Goal: Task Accomplishment & Management: Use online tool/utility

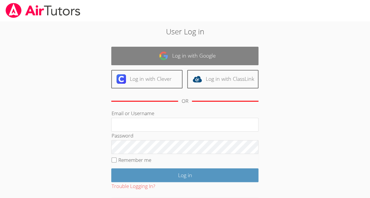
click at [153, 61] on link "Log in with Google" at bounding box center [184, 56] width 147 height 19
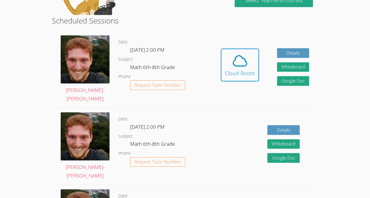
scroll to position [139, 0]
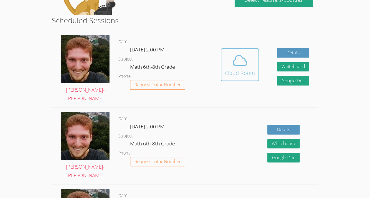
click at [227, 75] on div "Cloud Room" at bounding box center [240, 73] width 30 height 8
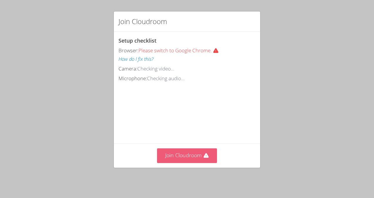
click at [193, 158] on button "Join Cloudroom" at bounding box center [187, 155] width 60 height 14
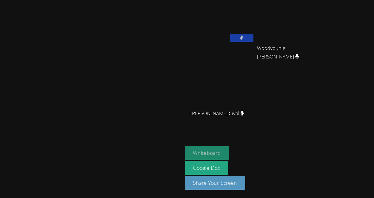
click at [229, 153] on button "Whiteboard" at bounding box center [207, 153] width 44 height 14
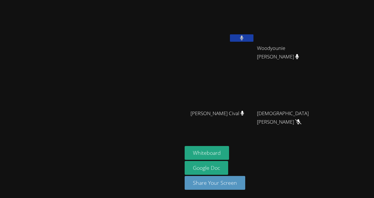
click at [327, 149] on div "Whiteboard Google Doc Share Your Screen" at bounding box center [256, 170] width 142 height 49
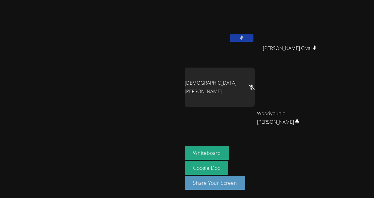
click at [253, 40] on button at bounding box center [242, 37] width 24 height 7
click at [253, 42] on div at bounding box center [242, 38] width 24 height 9
click at [253, 39] on button at bounding box center [242, 37] width 24 height 7
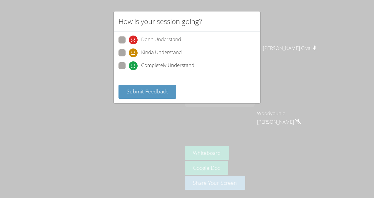
click at [126, 65] on label "Completely Understand" at bounding box center [156, 66] width 76 height 8
click at [129, 65] on input "Completely Understand" at bounding box center [131, 64] width 5 height 5
radio input "true"
click at [128, 91] on span "Submit Feedback" at bounding box center [147, 91] width 41 height 7
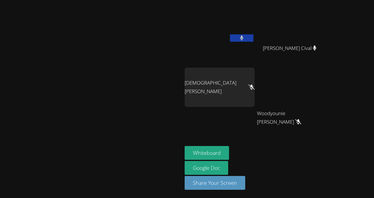
click at [135, 99] on video at bounding box center [91, 87] width 88 height 100
click at [253, 41] on button at bounding box center [242, 37] width 24 height 7
